Goal: Find specific page/section: Find specific page/section

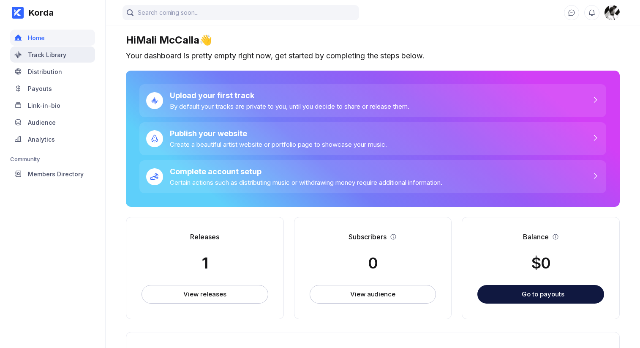
click at [54, 57] on div "Track Library" at bounding box center [47, 54] width 38 height 7
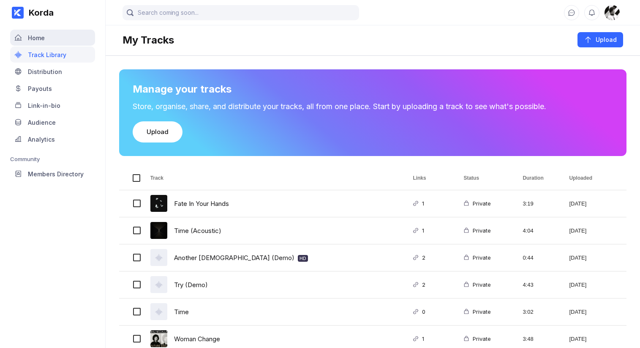
click at [53, 41] on div "Home" at bounding box center [52, 38] width 85 height 16
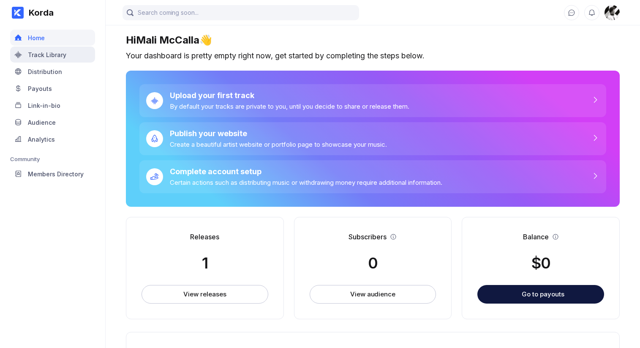
click at [55, 54] on div "Track Library" at bounding box center [47, 54] width 38 height 7
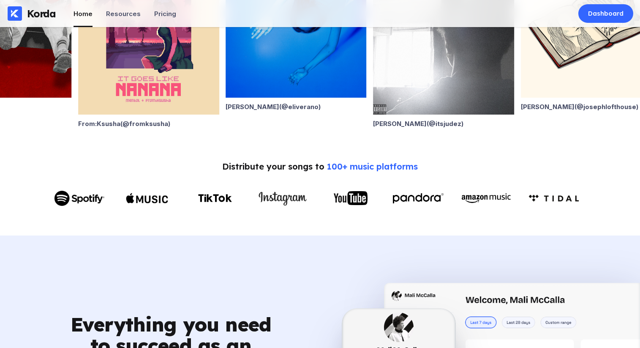
scroll to position [149, 0]
